Goal: Check status: Check status

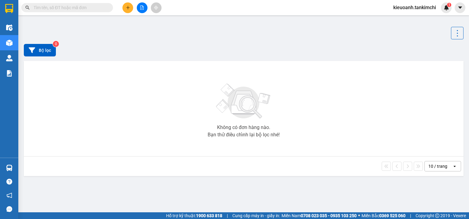
click at [66, 7] on input "text" at bounding box center [70, 7] width 72 height 7
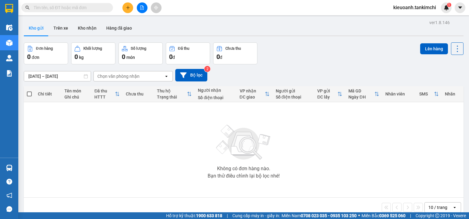
click at [100, 11] on input "text" at bounding box center [70, 7] width 72 height 7
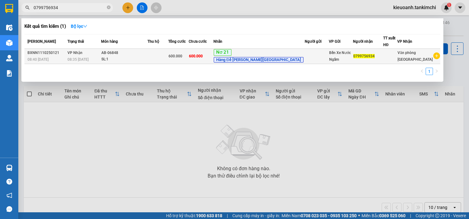
type input "0799756934"
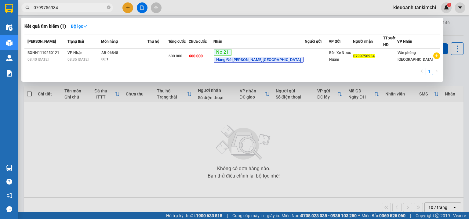
click at [58, 53] on div "BXNN1110250121" at bounding box center [46, 53] width 38 height 6
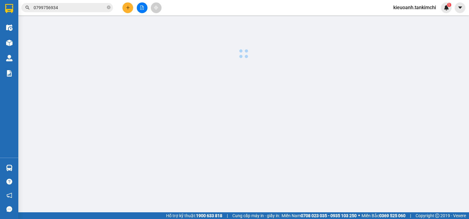
click at [72, 11] on span "0799756934" at bounding box center [67, 7] width 92 height 9
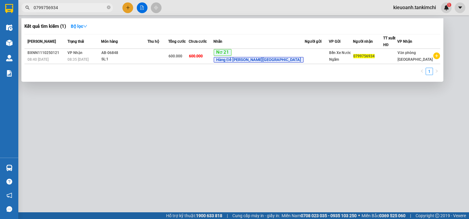
click at [145, 150] on div at bounding box center [234, 109] width 469 height 219
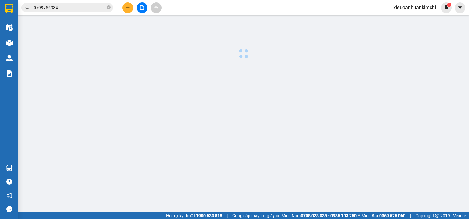
click at [68, 9] on input "0799756934" at bounding box center [70, 7] width 72 height 7
